Goal: Find specific page/section: Find specific page/section

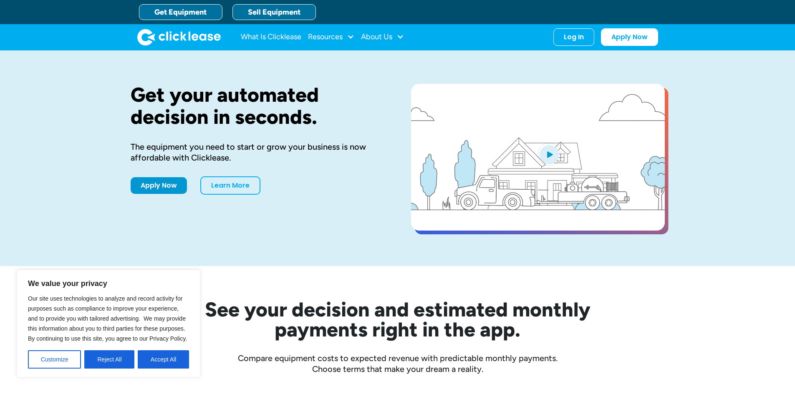
click at [250, 12] on link "Sell Equipment" at bounding box center [273, 12] width 83 height 16
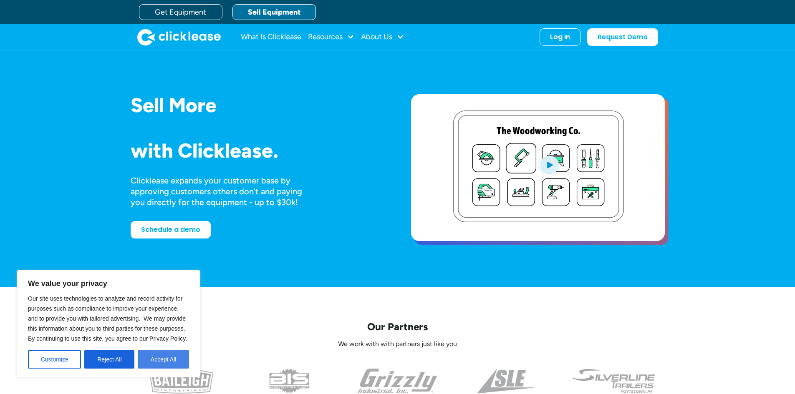
click at [154, 362] on button "Accept All" at bounding box center [163, 359] width 51 height 18
